Goal: Task Accomplishment & Management: Complete application form

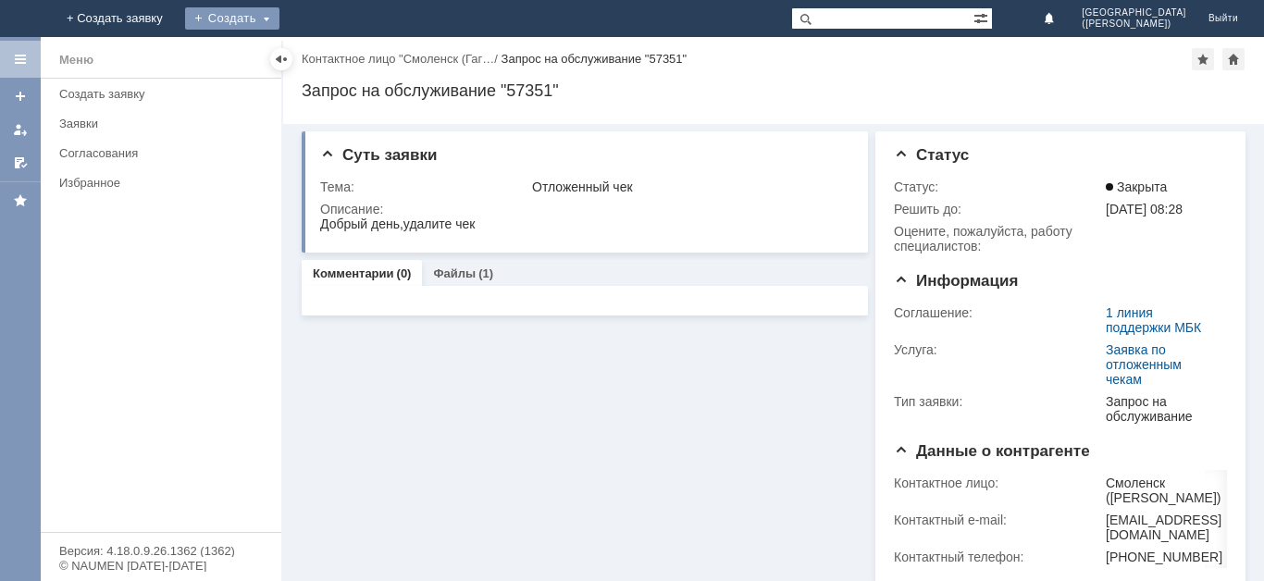
click at [279, 24] on div "Создать" at bounding box center [232, 18] width 94 height 22
click at [329, 58] on link "Заявка" at bounding box center [259, 55] width 141 height 22
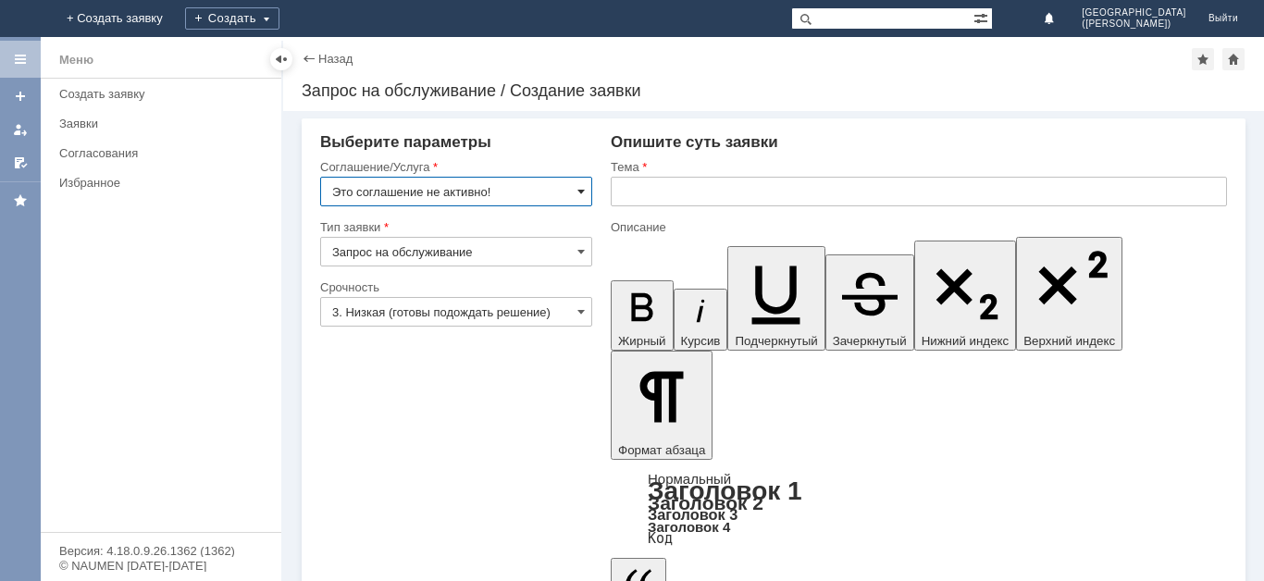
click at [578, 190] on span at bounding box center [580, 191] width 7 height 15
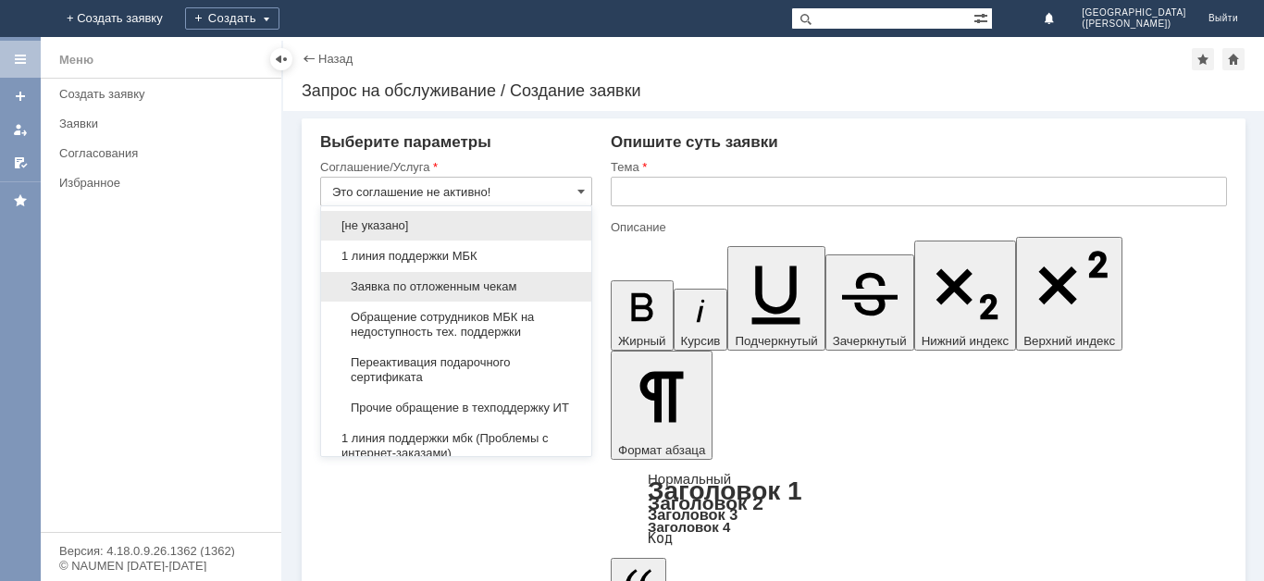
click at [482, 280] on span "Заявка по отложенным чекам" at bounding box center [456, 286] width 248 height 15
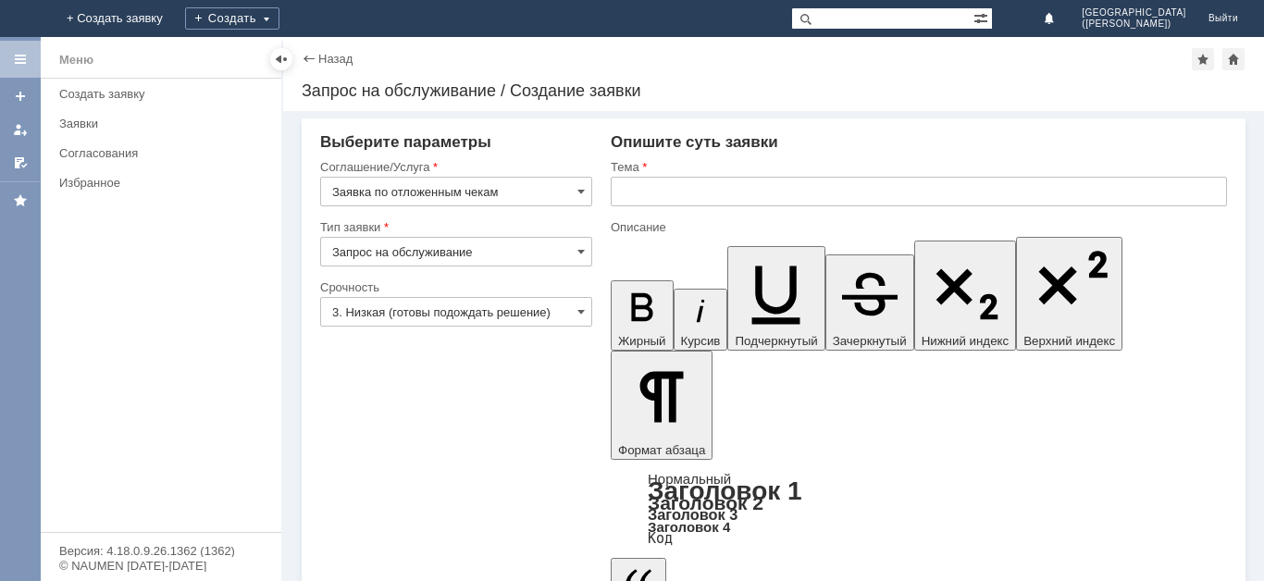
type input "Заявка по отложенным чекам"
click at [745, 193] on input "text" at bounding box center [919, 192] width 616 height 30
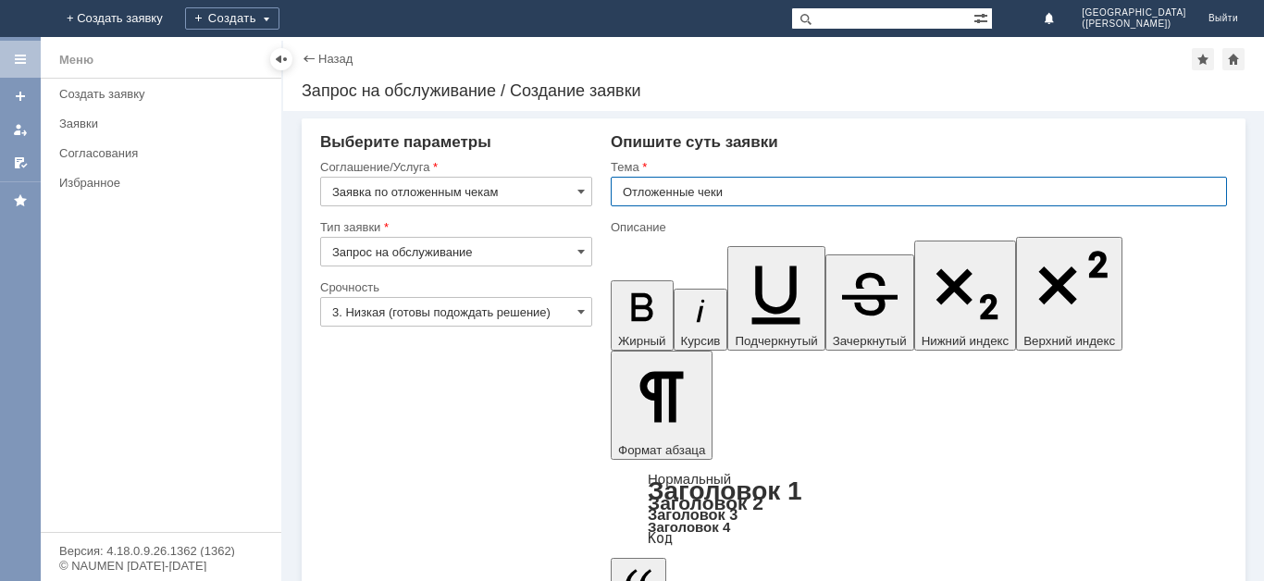
type input "Отложенные чеки"
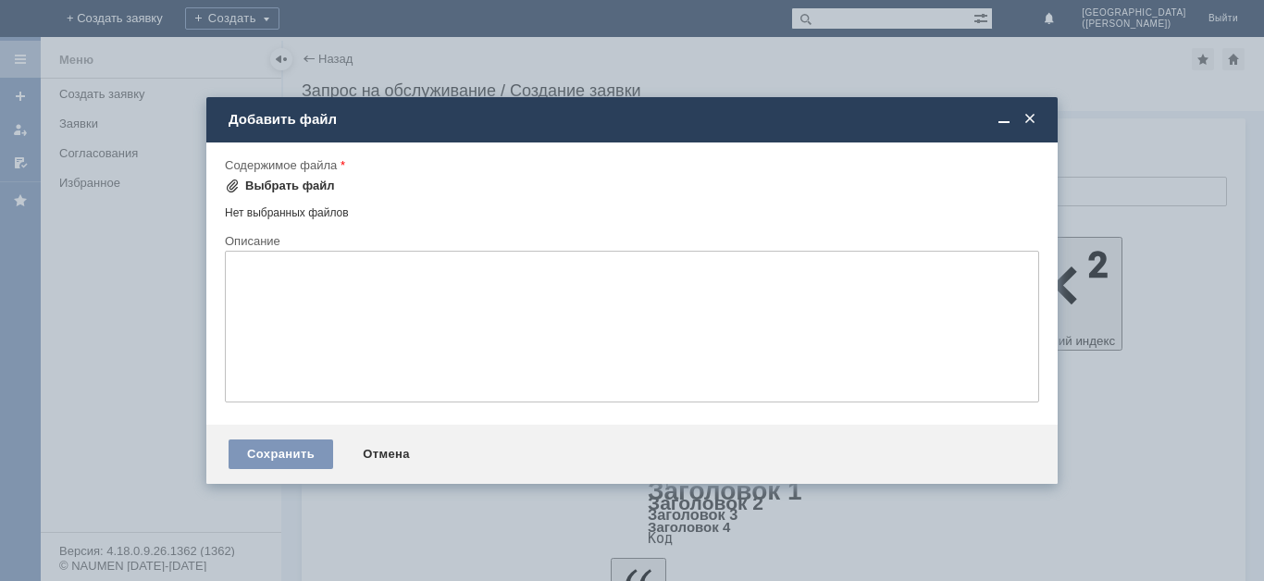
click at [291, 188] on div "Выбрать файл" at bounding box center [290, 186] width 90 height 15
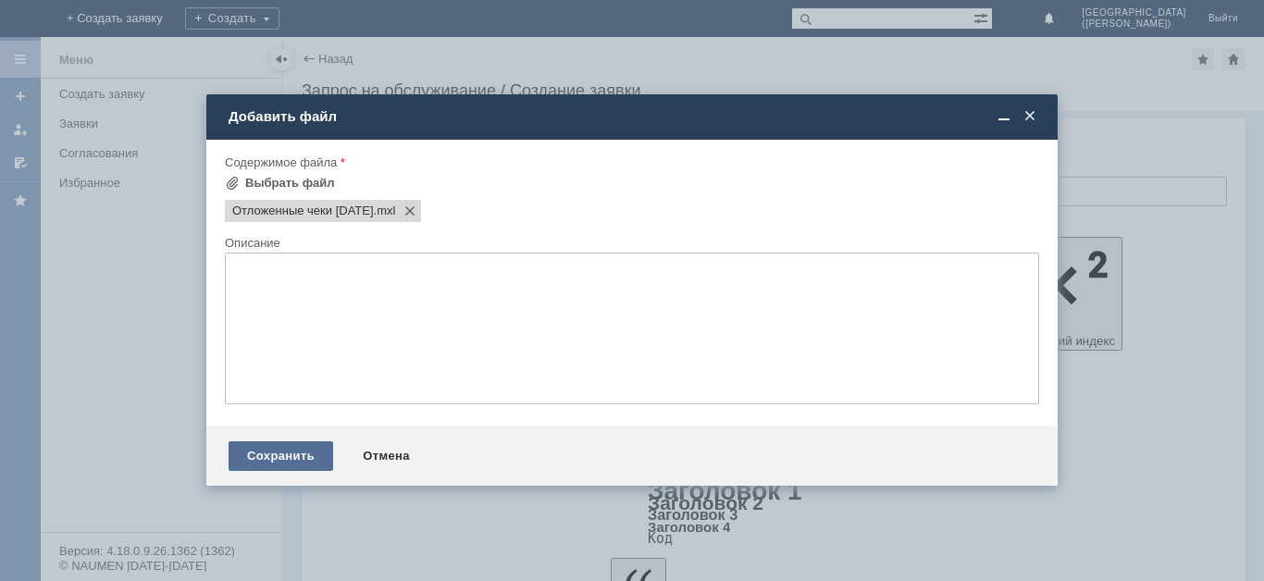
click at [322, 457] on div "Сохранить" at bounding box center [281, 456] width 105 height 30
